Goal: Information Seeking & Learning: Learn about a topic

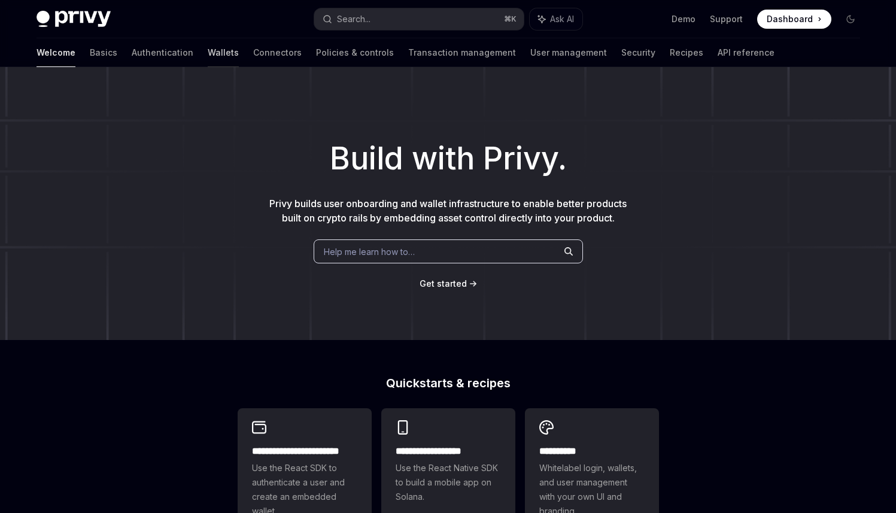
click at [208, 53] on link "Wallets" at bounding box center [223, 52] width 31 height 29
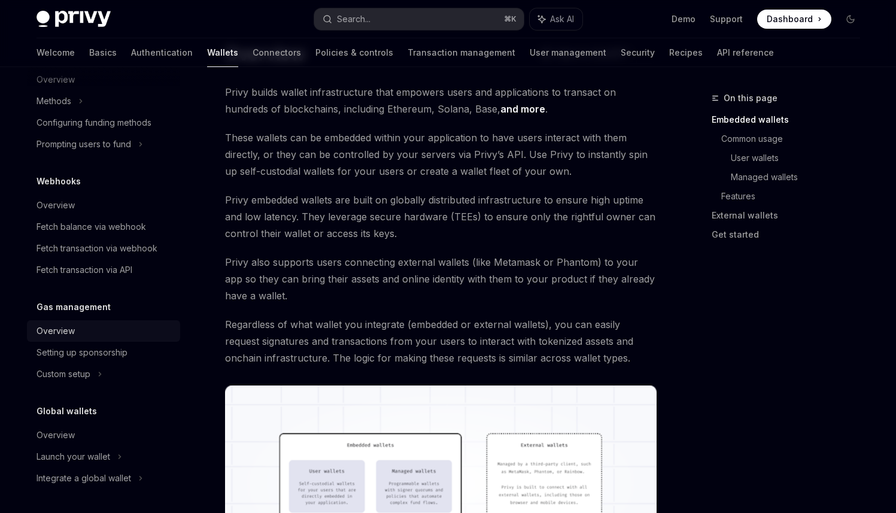
scroll to position [89, 0]
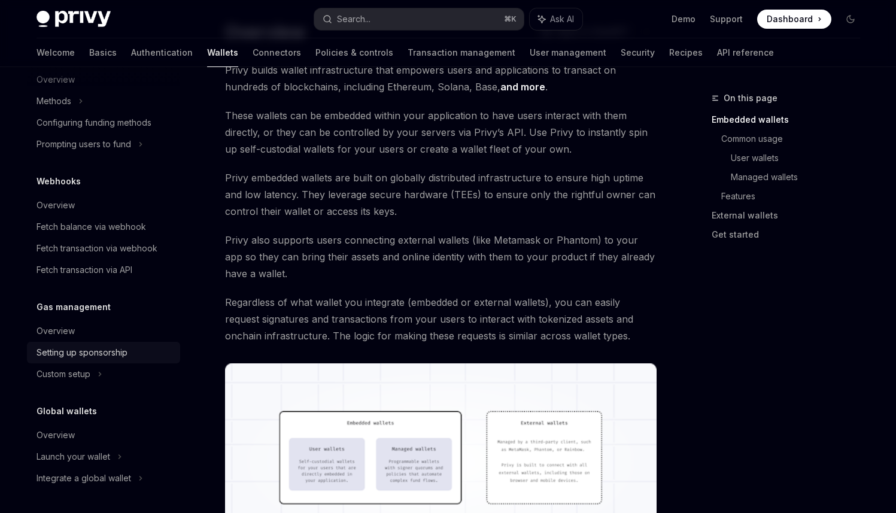
click at [89, 357] on div "Setting up sponsorship" at bounding box center [82, 353] width 91 height 14
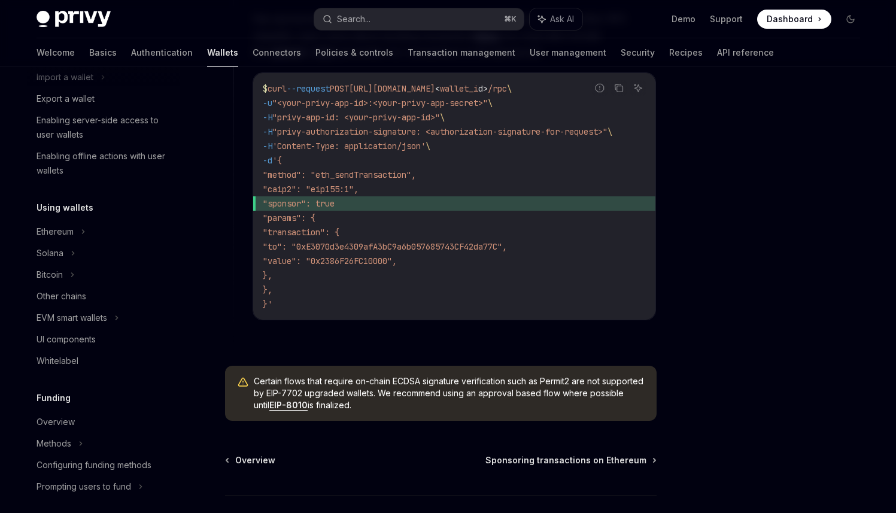
scroll to position [170, 0]
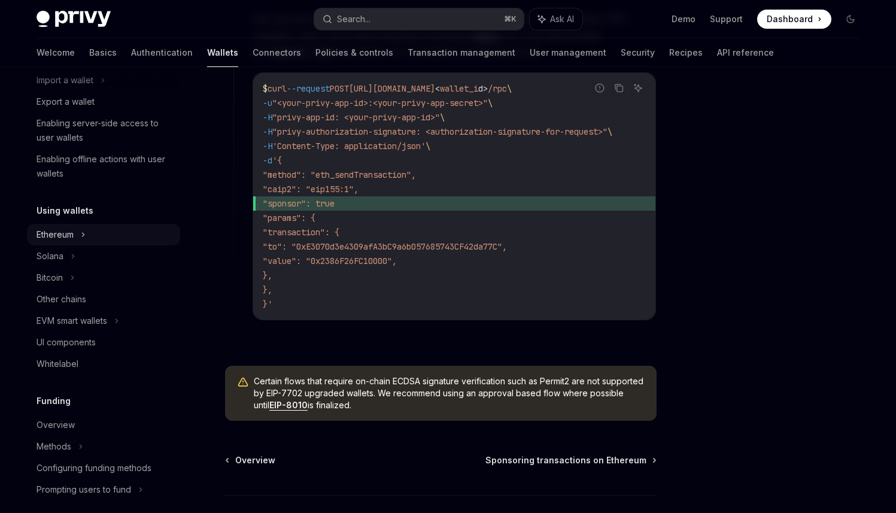
click at [84, 234] on icon at bounding box center [83, 235] width 2 height 4
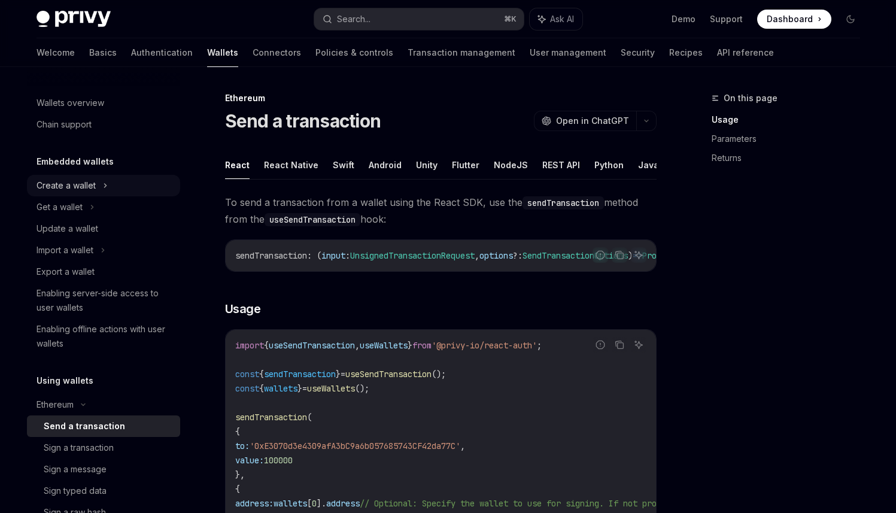
click at [108, 187] on div "Create a wallet" at bounding box center [103, 186] width 153 height 22
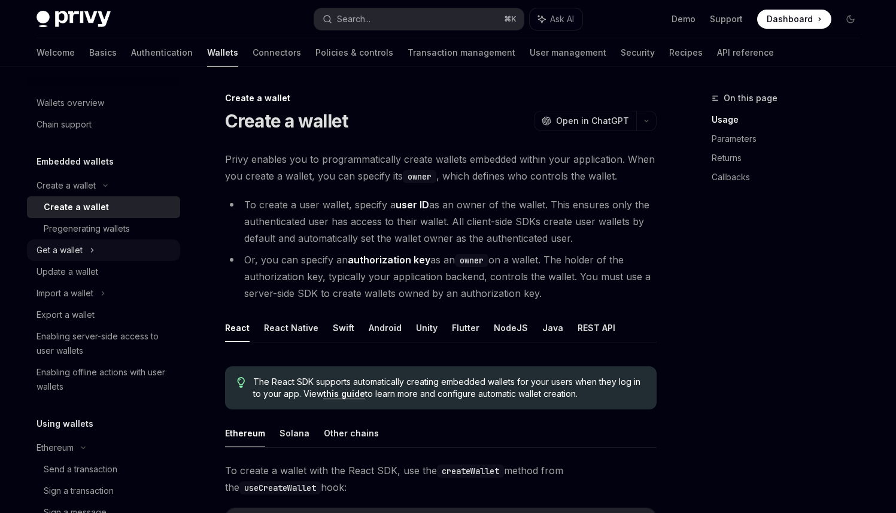
click at [99, 245] on div "Get a wallet" at bounding box center [103, 251] width 153 height 22
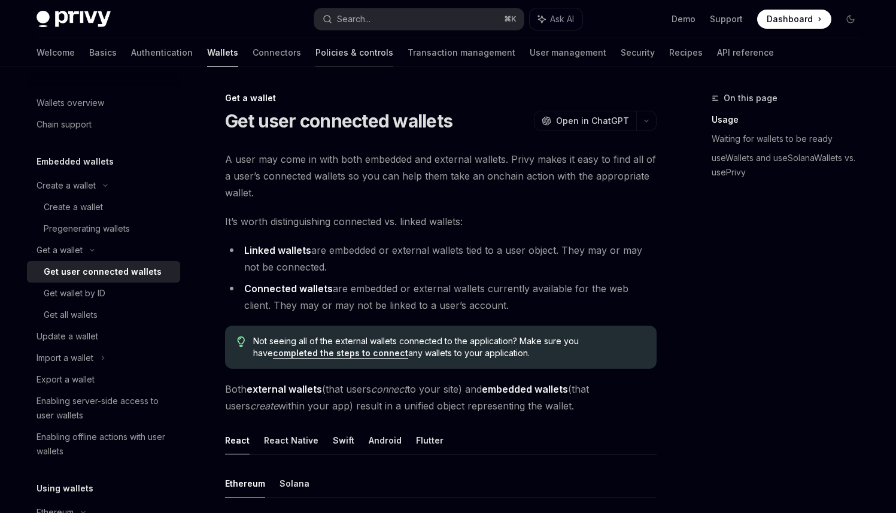
click at [316, 50] on link "Policies & controls" at bounding box center [355, 52] width 78 height 29
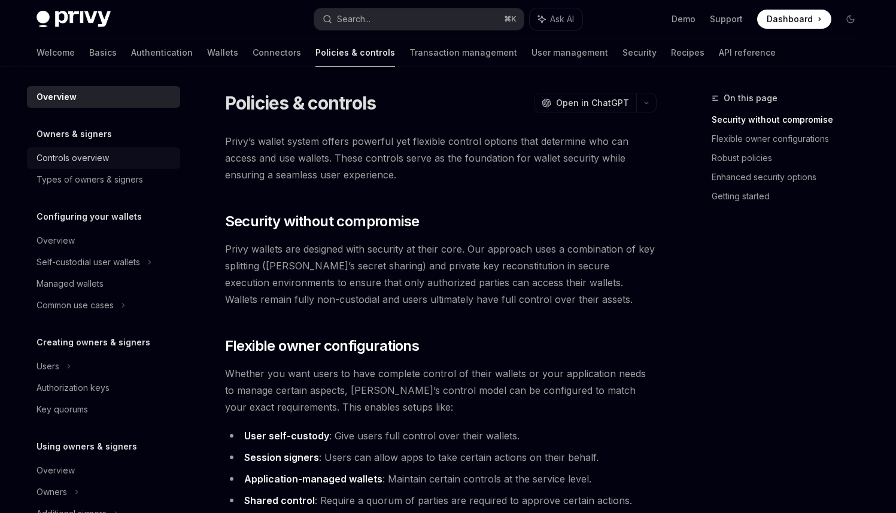
click at [133, 159] on div "Controls overview" at bounding box center [105, 158] width 137 height 14
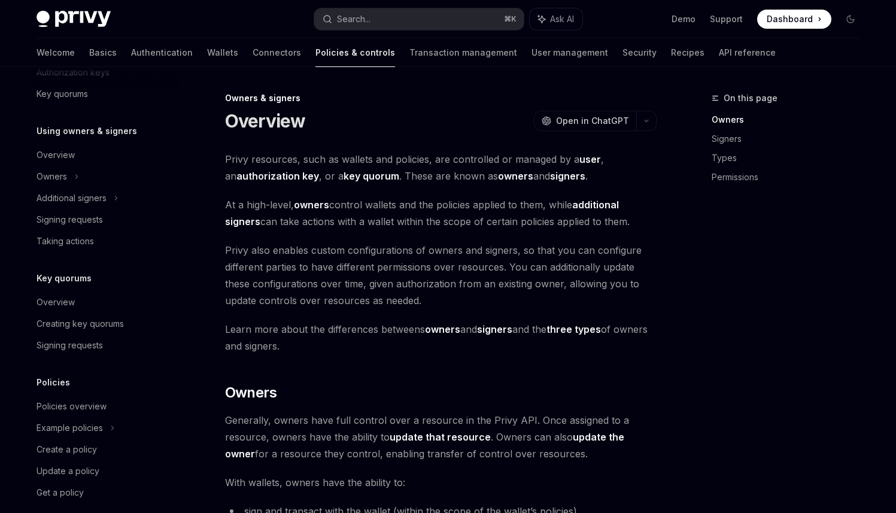
scroll to position [330, 0]
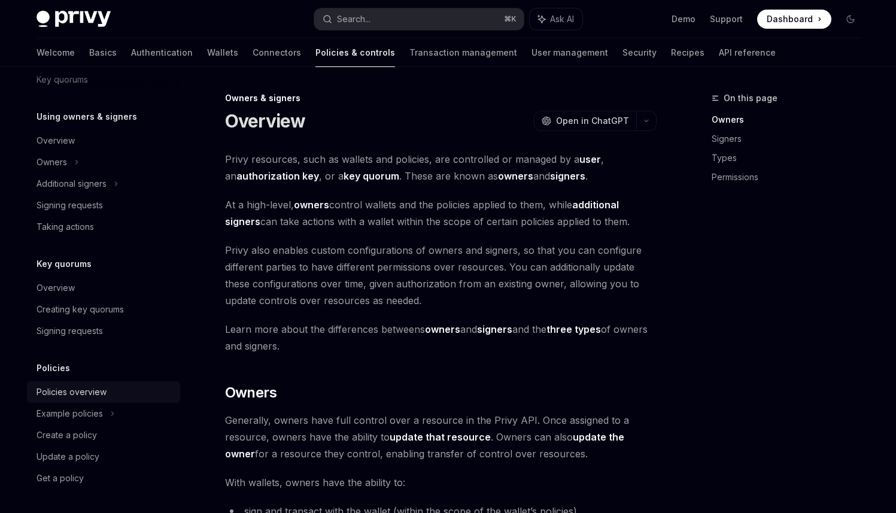
click at [111, 392] on div "Policies overview" at bounding box center [105, 392] width 137 height 14
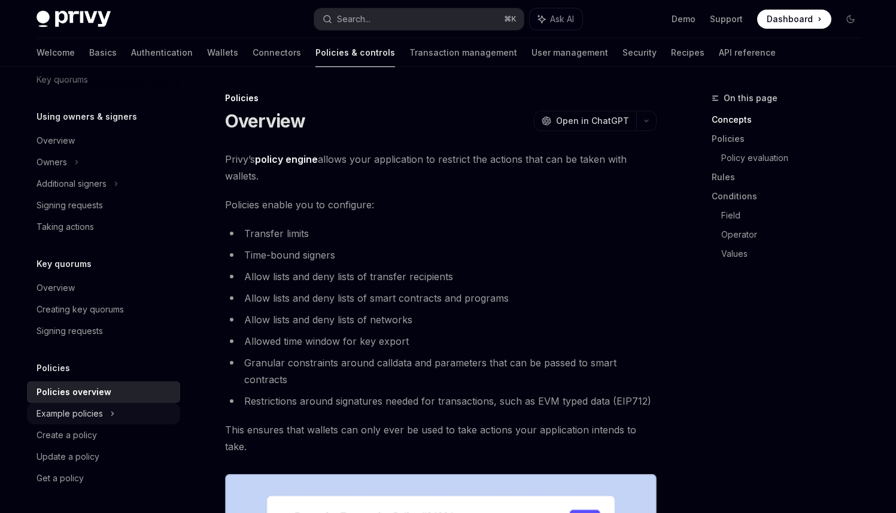
click at [115, 414] on div "Example policies" at bounding box center [103, 414] width 153 height 22
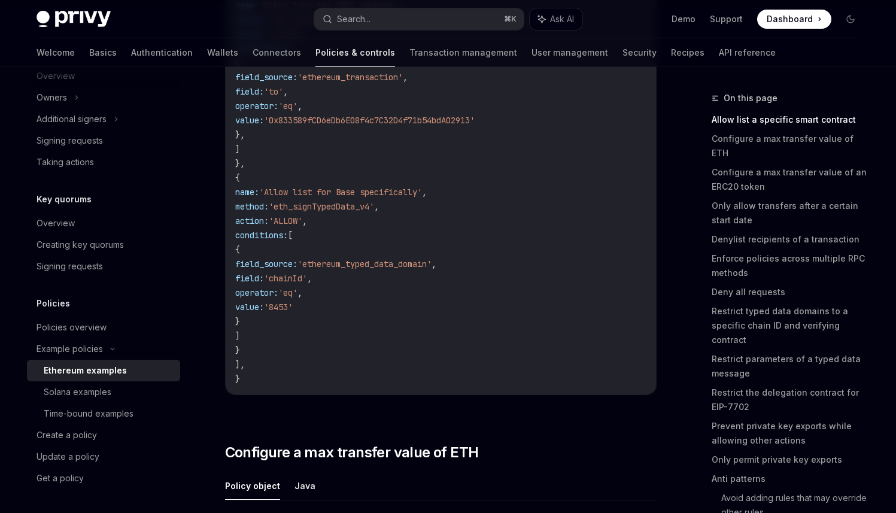
scroll to position [332, 0]
click at [94, 429] on div "Create a policy" at bounding box center [67, 435] width 60 height 14
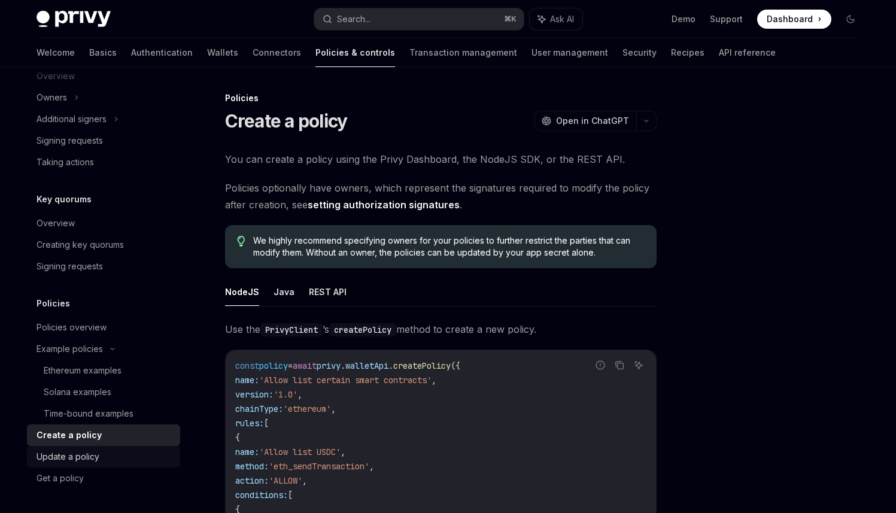
click at [120, 460] on div "Update a policy" at bounding box center [105, 457] width 137 height 14
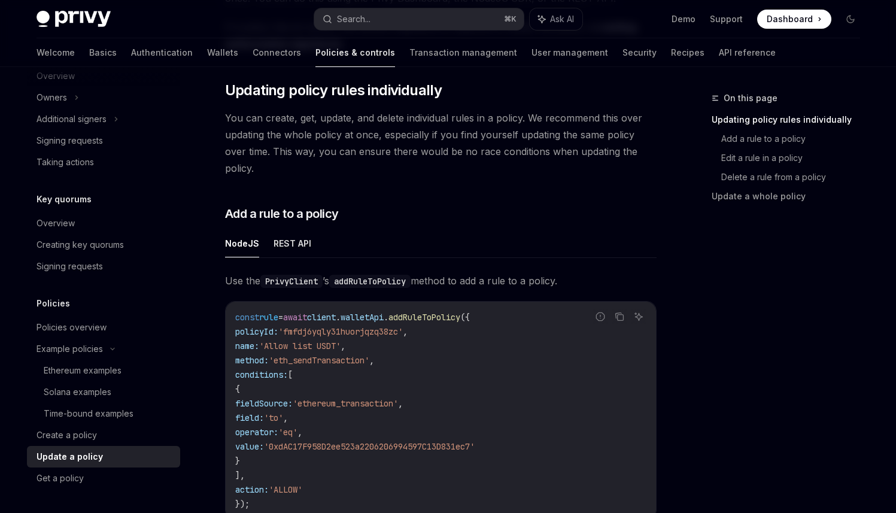
scroll to position [178, 0]
click at [292, 233] on button "REST API" at bounding box center [293, 243] width 38 height 28
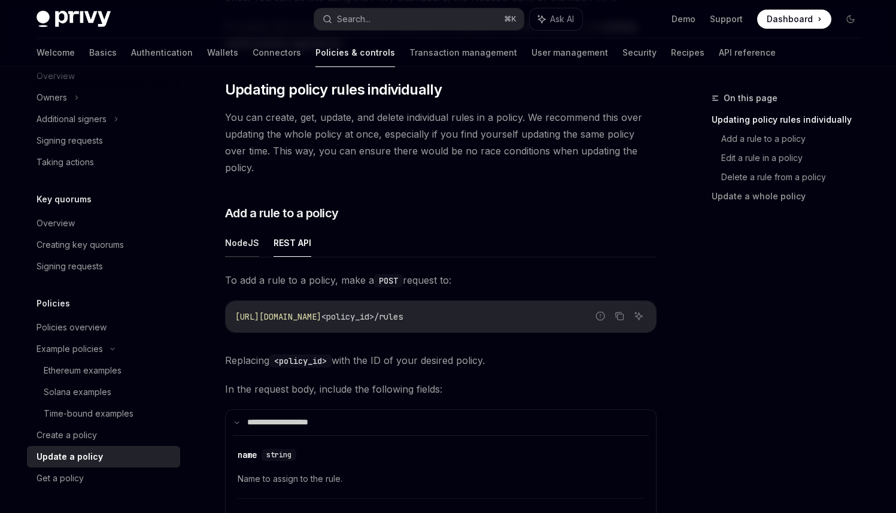
click at [239, 232] on button "NodeJS" at bounding box center [242, 243] width 34 height 28
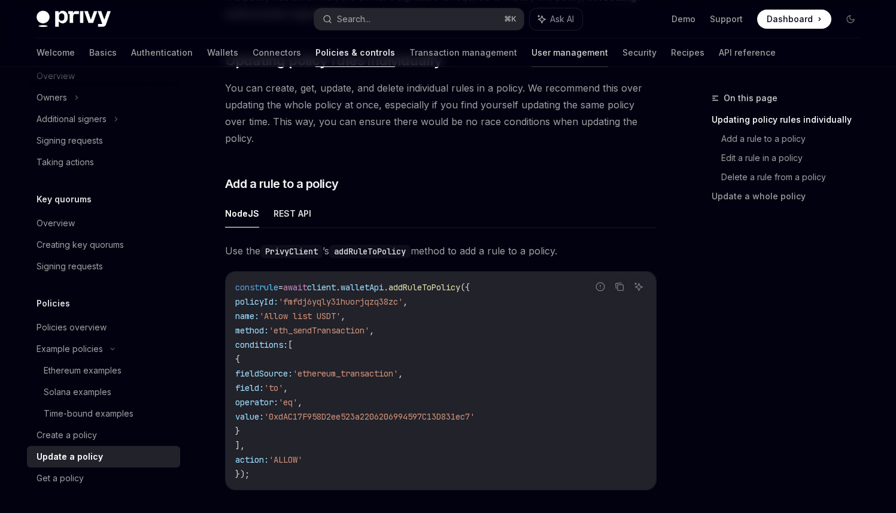
scroll to position [210, 0]
click at [532, 58] on link "User management" at bounding box center [570, 52] width 77 height 29
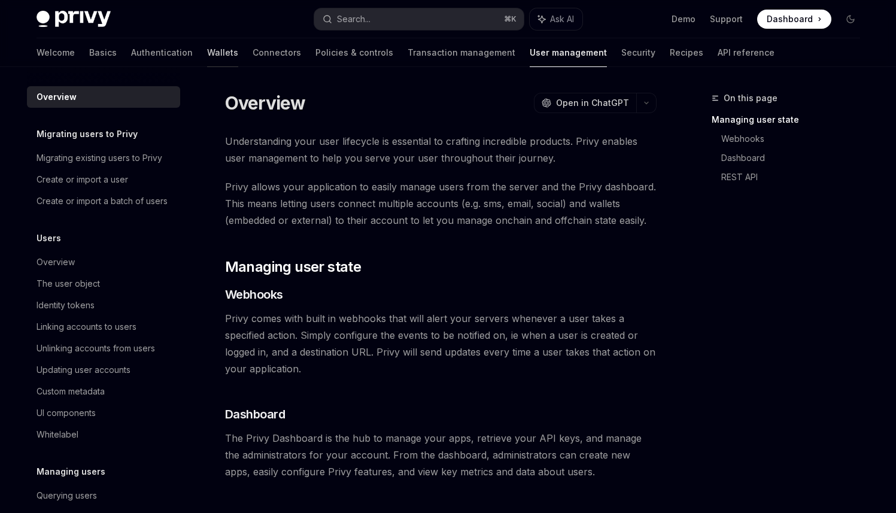
click at [207, 55] on link "Wallets" at bounding box center [222, 52] width 31 height 29
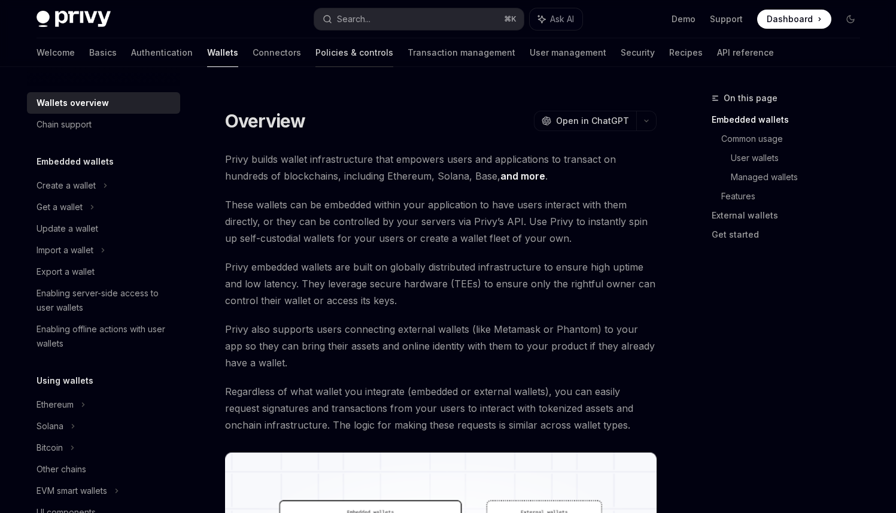
click at [316, 58] on link "Policies & controls" at bounding box center [355, 52] width 78 height 29
type textarea "*"
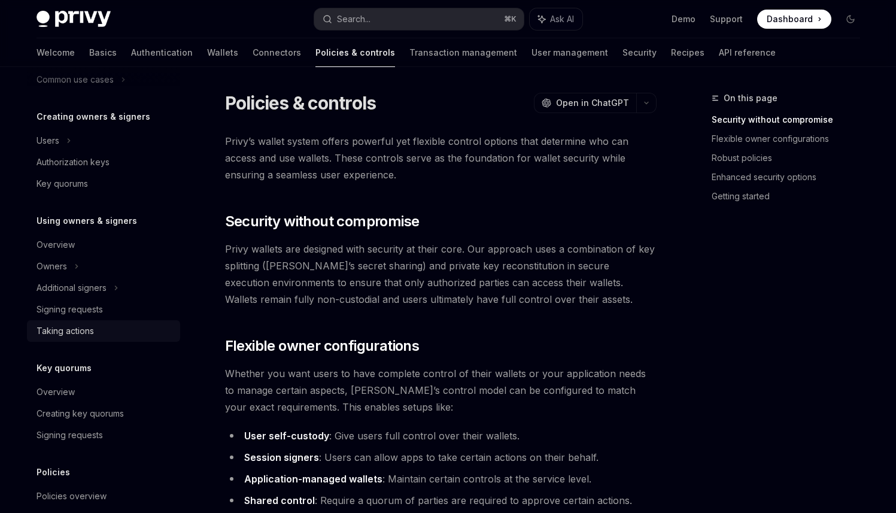
scroll to position [330, 0]
